Goal: Transaction & Acquisition: Purchase product/service

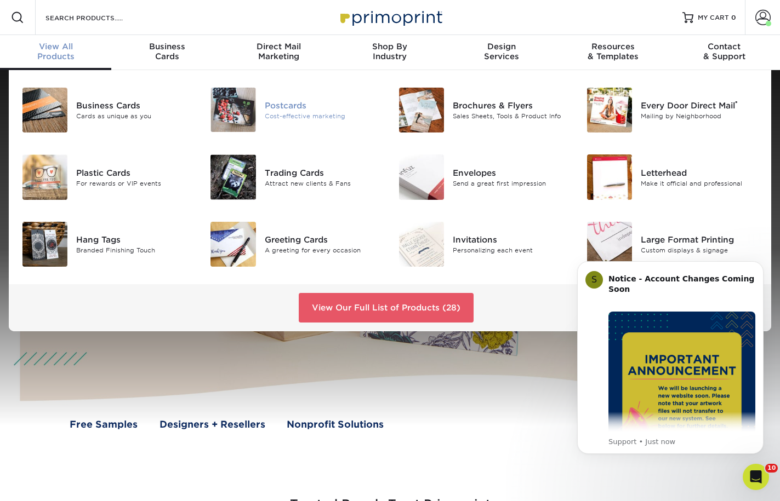
click at [283, 108] on div "Postcards" at bounding box center [323, 105] width 117 height 12
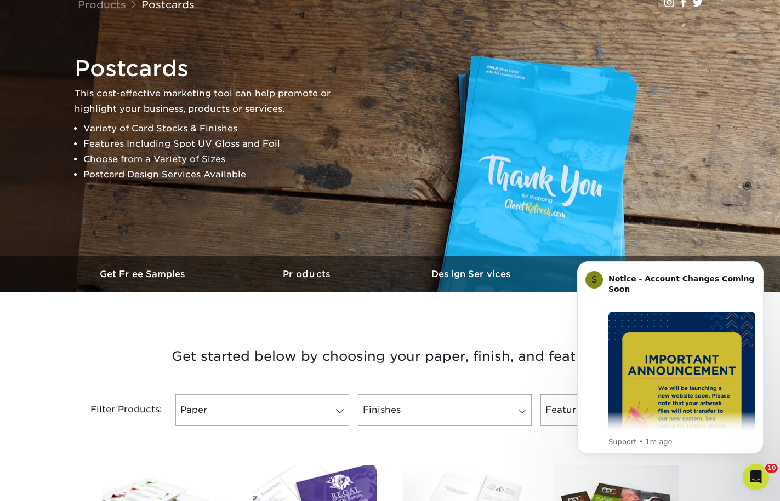
scroll to position [384, 0]
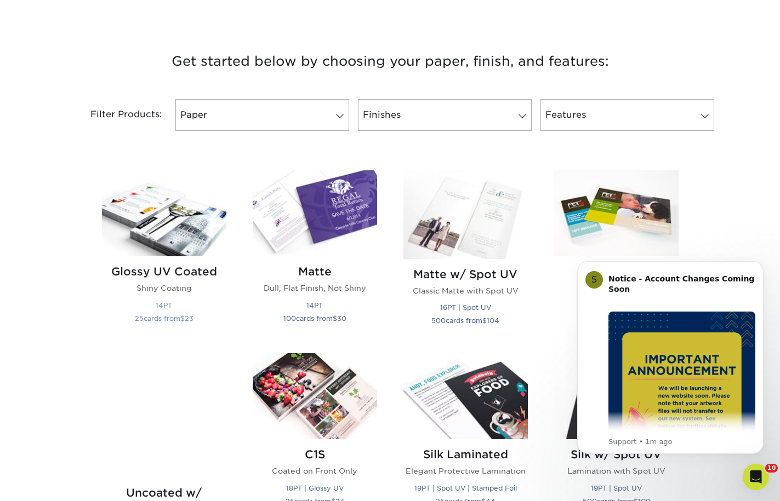
click at [199, 262] on div "Glossy UV Coated Shiny Coating 14PT 25 cards from $ 23" at bounding box center [164, 296] width 124 height 81
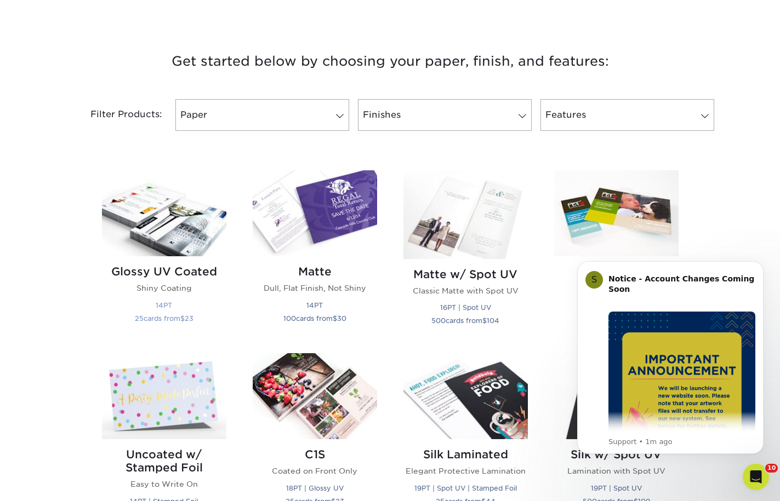
click at [192, 226] on img at bounding box center [164, 213] width 124 height 86
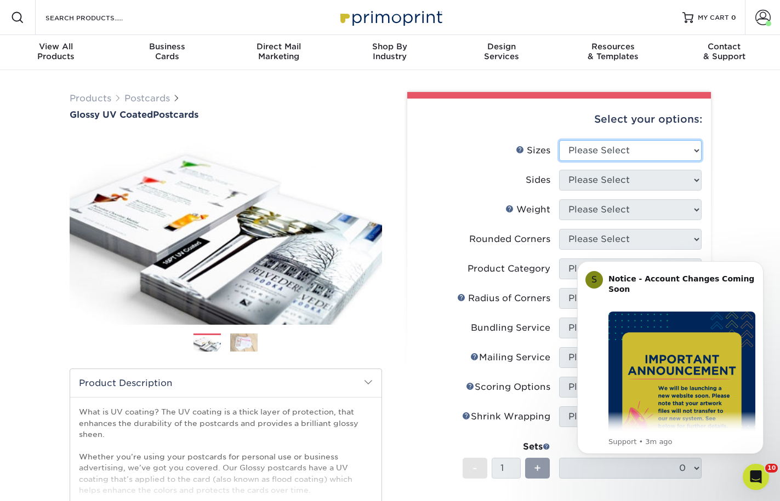
click at [607, 151] on select "Please Select 1.5" x 7" 2" x 4" 2" x 6" 2" x 7" 2" x 8" 2.12" x 5.5" 2.12" x 5.…" at bounding box center [630, 150] width 142 height 21
select select "3.00x5.00"
click at [559, 140] on select "Please Select 1.5" x 7" 2" x 4" 2" x 6" 2" x 7" 2" x 8" 2.12" x 5.5" 2.12" x 5.…" at bounding box center [630, 150] width 142 height 21
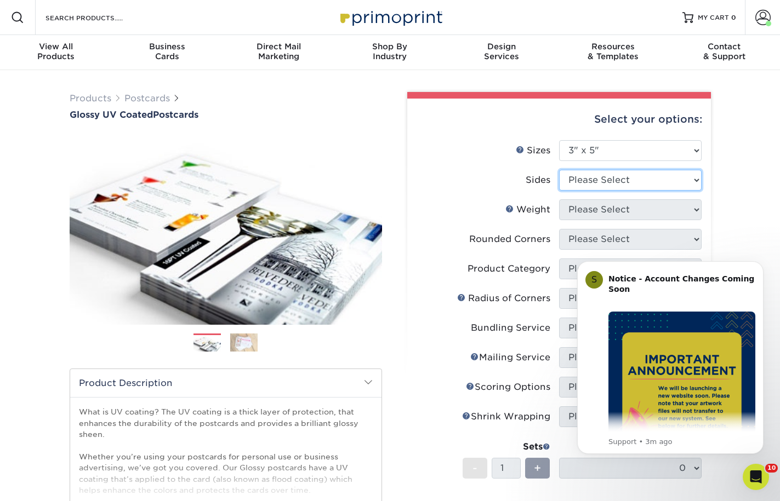
click at [594, 180] on select "Please Select Print Both Sides Print Front Only" at bounding box center [630, 180] width 142 height 21
select select "13abbda7-1d64-4f25-8bb2-c179b224825d"
click at [559, 170] on select "Please Select Print Both Sides Print Front Only" at bounding box center [630, 180] width 142 height 21
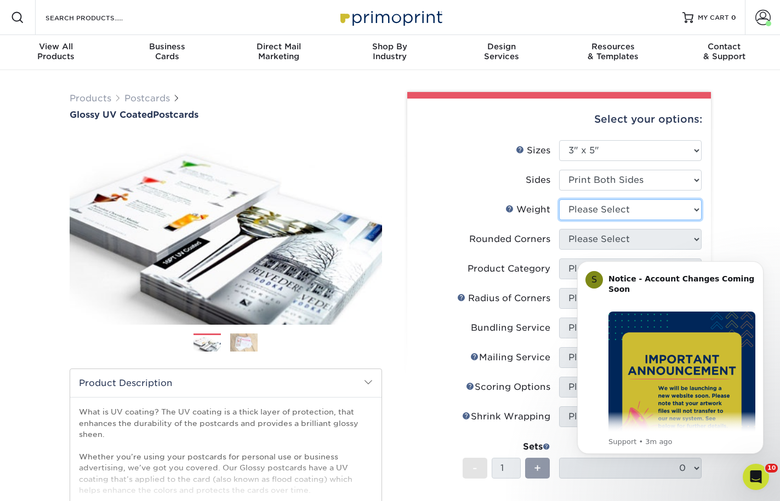
click at [598, 210] on select "Please Select 16PT 18PT C1S 14PT" at bounding box center [630, 209] width 142 height 21
select select "16PT"
click at [559, 199] on select "Please Select 16PT 18PT C1S 14PT" at bounding box center [630, 209] width 142 height 21
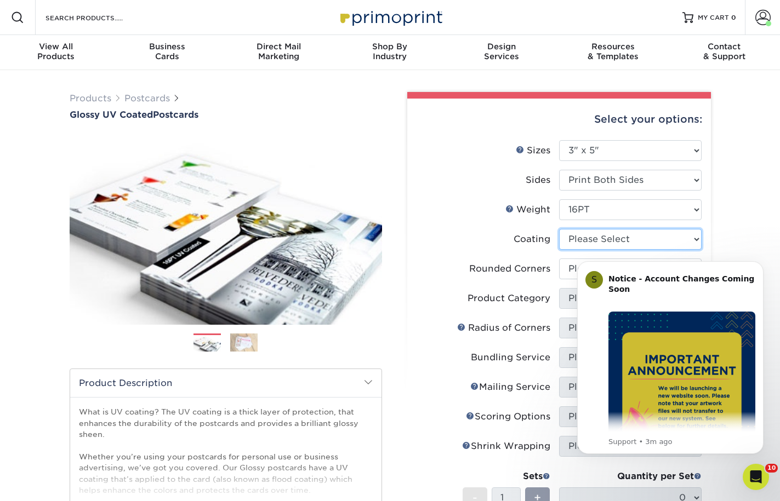
click at [598, 242] on select at bounding box center [630, 239] width 142 height 21
select select "ae367451-b2b8-45df-a344-0f05b6a12993"
click at [559, 229] on select at bounding box center [630, 239] width 142 height 21
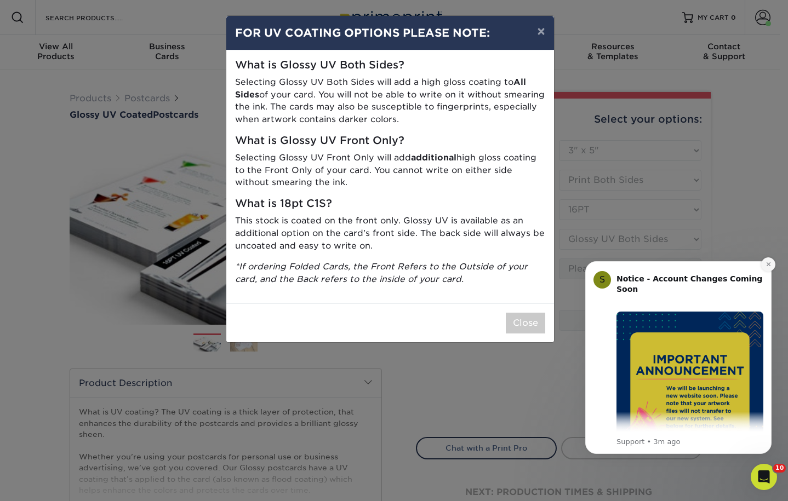
click at [768, 262] on icon "Dismiss notification" at bounding box center [768, 264] width 6 height 6
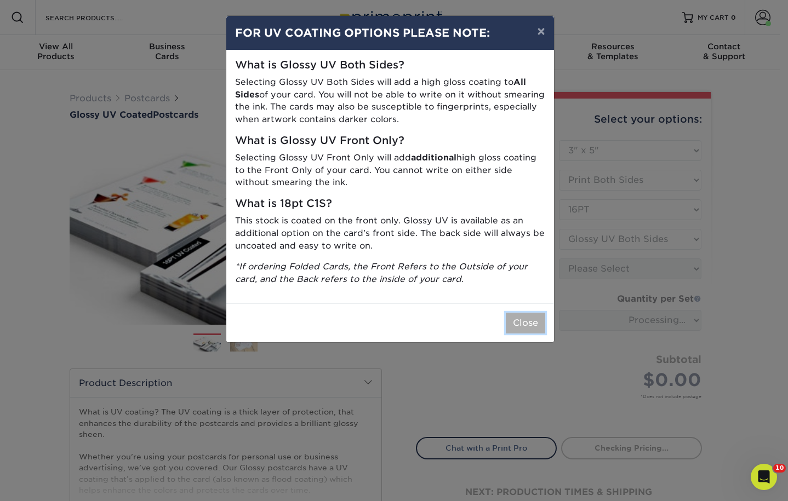
click at [534, 325] on button "Close" at bounding box center [525, 323] width 39 height 21
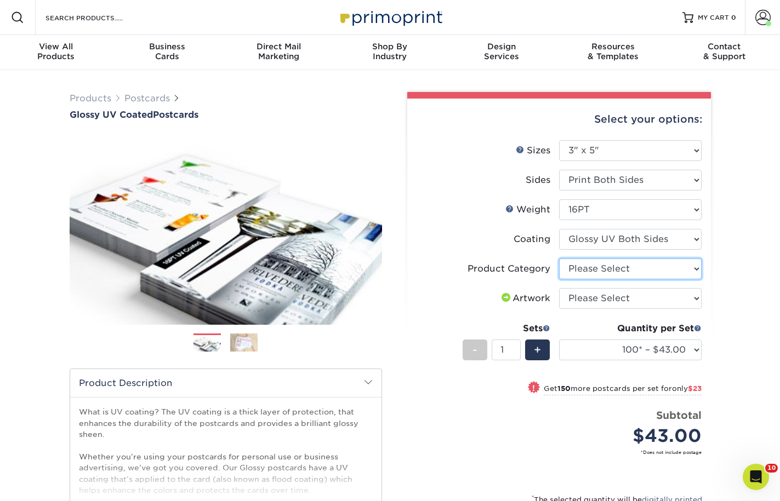
click at [690, 264] on select "Please Select Postcards" at bounding box center [630, 269] width 142 height 21
select select "9b7272e0-d6c8-4c3c-8e97-d3a1bcdab858"
click at [559, 259] on select "Please Select Postcards" at bounding box center [630, 269] width 142 height 21
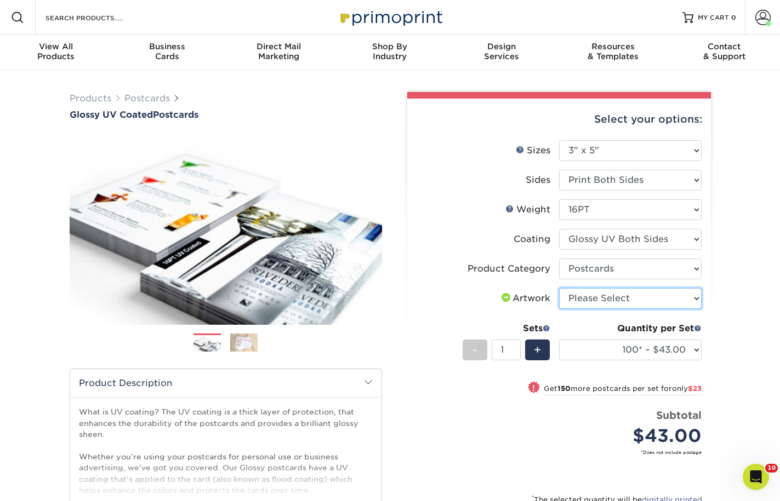
click at [674, 301] on select "Please Select I will upload files I need a design - $150" at bounding box center [630, 298] width 142 height 21
select select "upload"
click at [559, 288] on select "Please Select I will upload files I need a design - $150" at bounding box center [630, 298] width 142 height 21
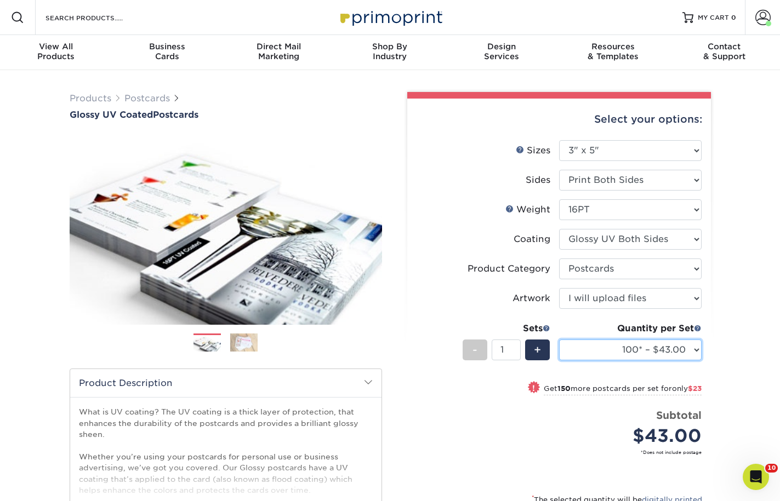
click at [664, 348] on select "100* – $43.00 250* – $66.00 500 – $88.00 1000 – $101.00 2500 – $163.00 5000 – $…" at bounding box center [630, 350] width 142 height 21
click at [559, 340] on select "100* – $43.00 250* – $66.00 500 – $88.00 1000 – $101.00 2500 – $163.00 5000 – $…" at bounding box center [630, 350] width 142 height 21
click at [671, 346] on select "100* – $43.00 250* – $66.00 500 – $88.00 1000 – $101.00 2500 – $163.00 5000 – $…" at bounding box center [630, 350] width 142 height 21
select select "5000 – $251.00"
click at [559, 340] on select "100* – $43.00 250* – $66.00 500 – $88.00 1000 – $101.00 2500 – $163.00 5000 – $…" at bounding box center [630, 350] width 142 height 21
